Goal: Find specific page/section: Find specific page/section

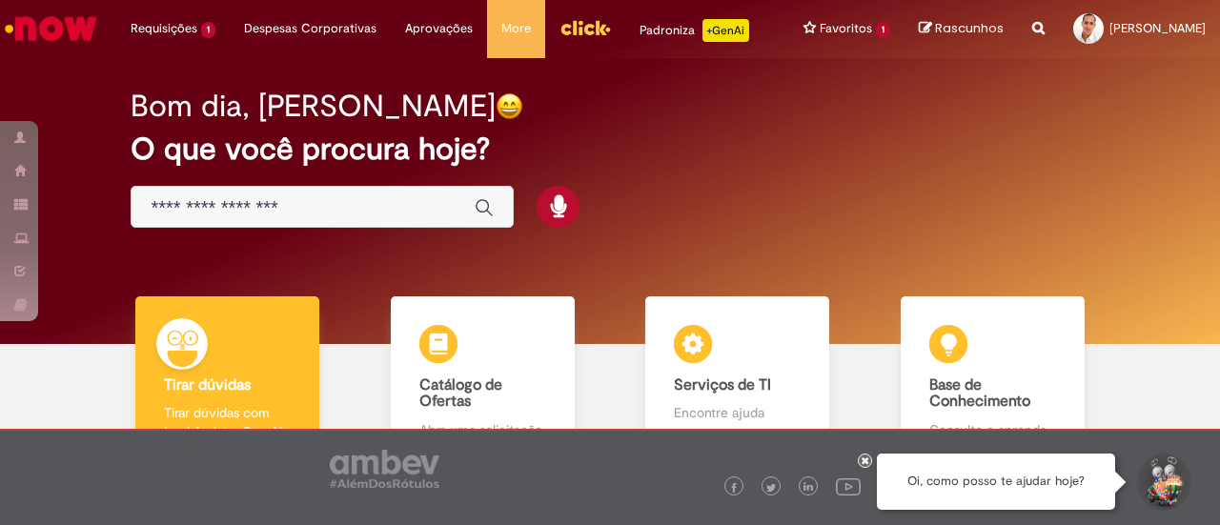
click at [360, 195] on div "Global" at bounding box center [322, 207] width 383 height 43
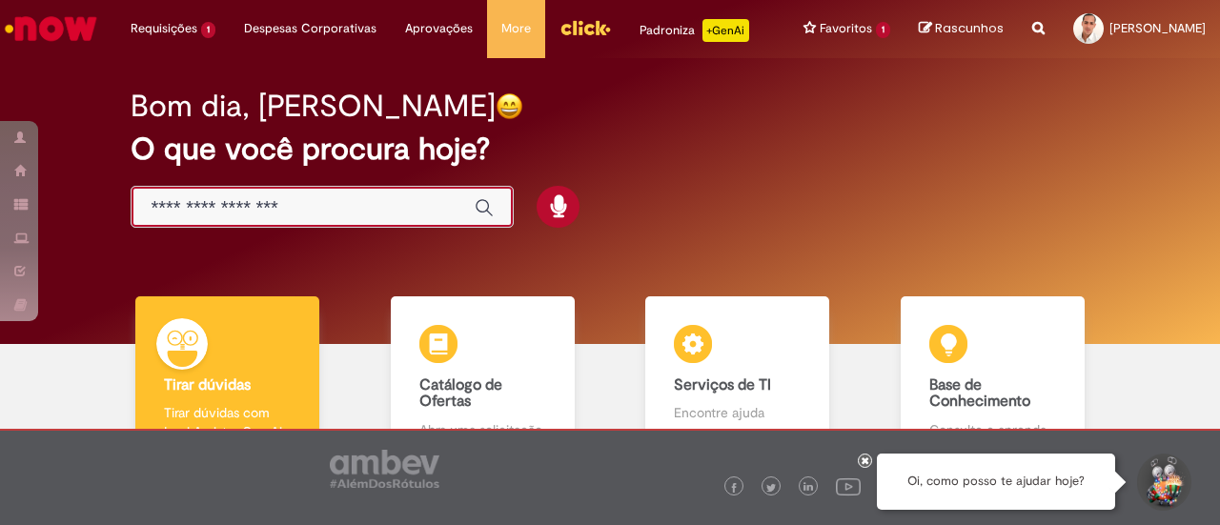
click at [357, 207] on input "Basta digitar aqui" at bounding box center [303, 208] width 305 height 22
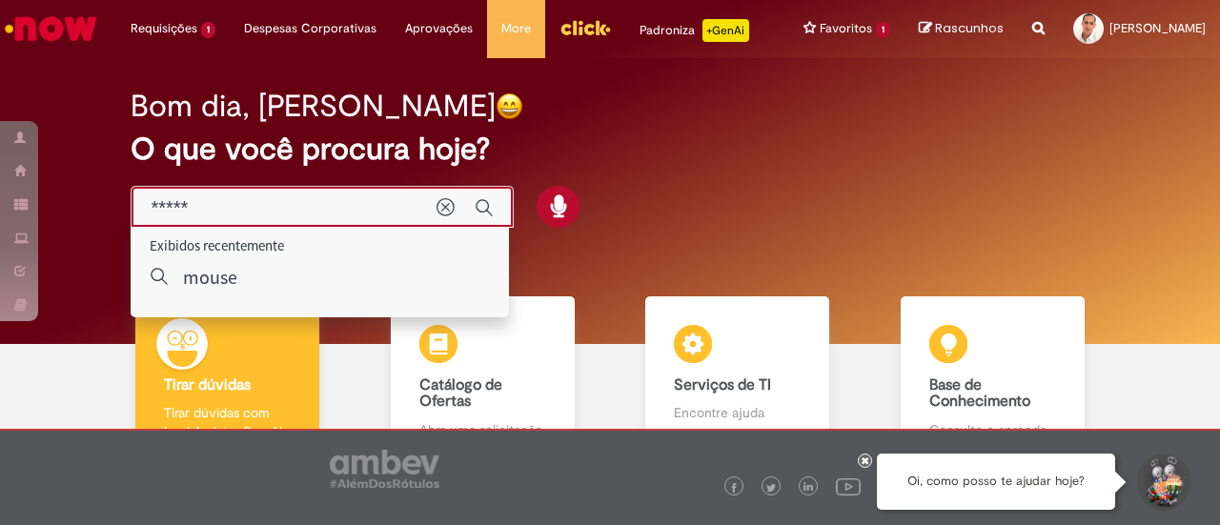
type input "*****"
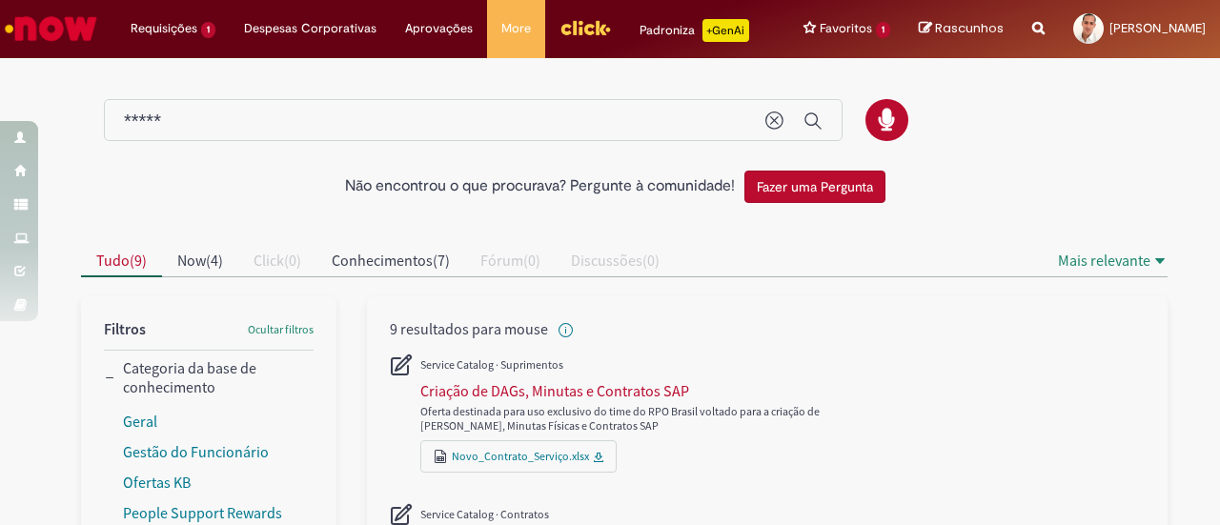
drag, startPoint x: 197, startPoint y: 107, endPoint x: 47, endPoint y: 112, distance: 150.7
click at [52, 112] on div "Não encontrou o que procurava? Pergunte à comunidade! Fazer uma Pergunta" at bounding box center [609, 137] width 1115 height 152
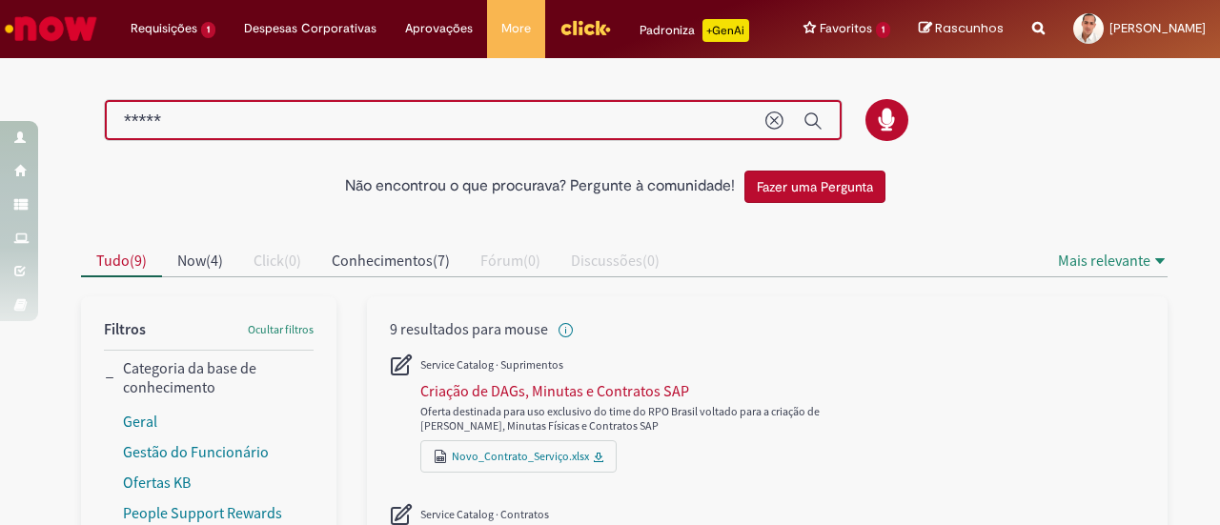
drag, startPoint x: 210, startPoint y: 110, endPoint x: 0, endPoint y: 119, distance: 209.9
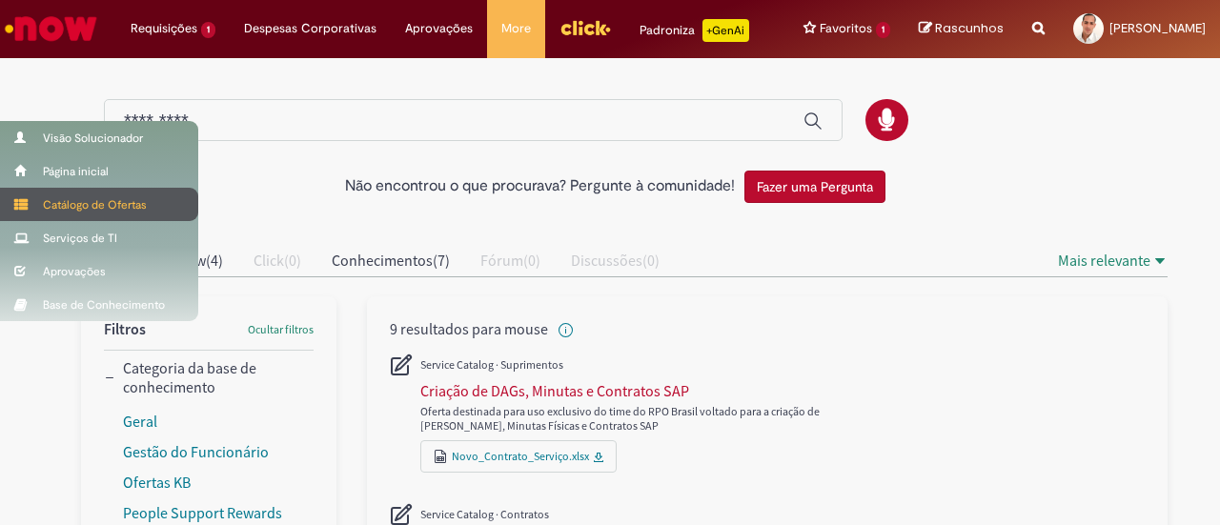
click at [64, 218] on div "Catálogo de Ofertas" at bounding box center [99, 204] width 198 height 33
